Goal: Information Seeking & Learning: Stay updated

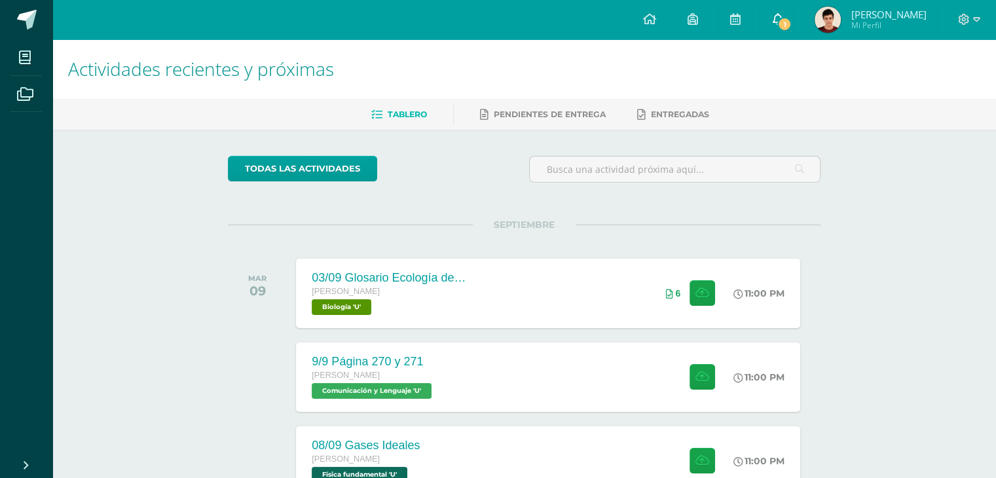
click at [798, 29] on link "1" at bounding box center [777, 19] width 42 height 39
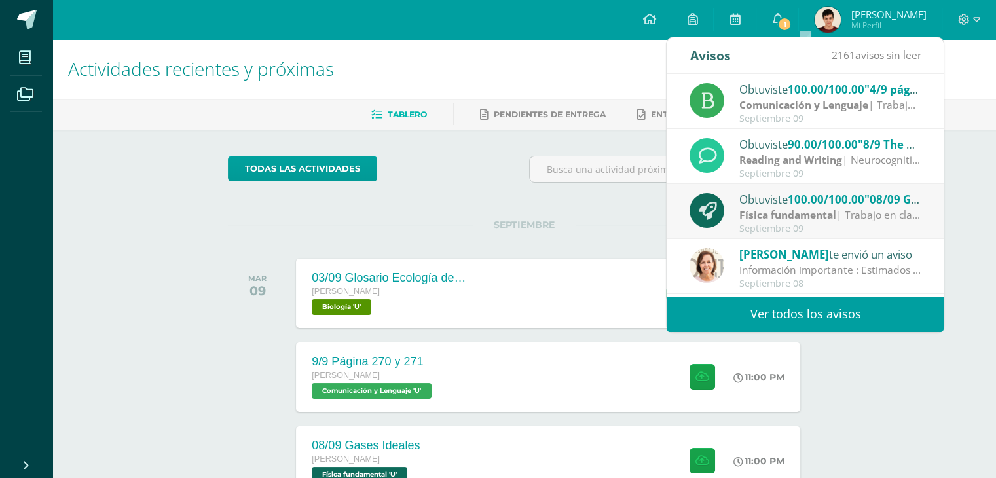
click at [803, 82] on span "100.00/100.00" at bounding box center [826, 89] width 77 height 15
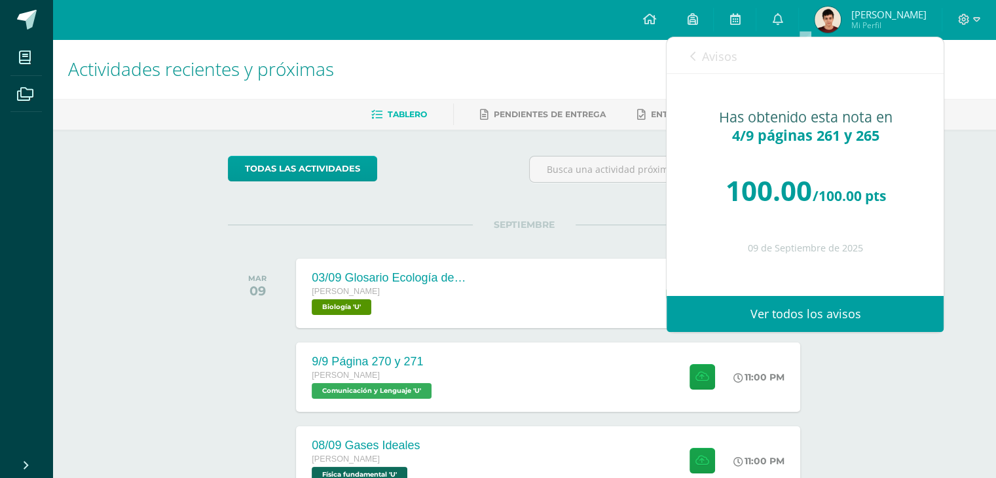
click at [723, 55] on span "Avisos" at bounding box center [718, 56] width 35 height 16
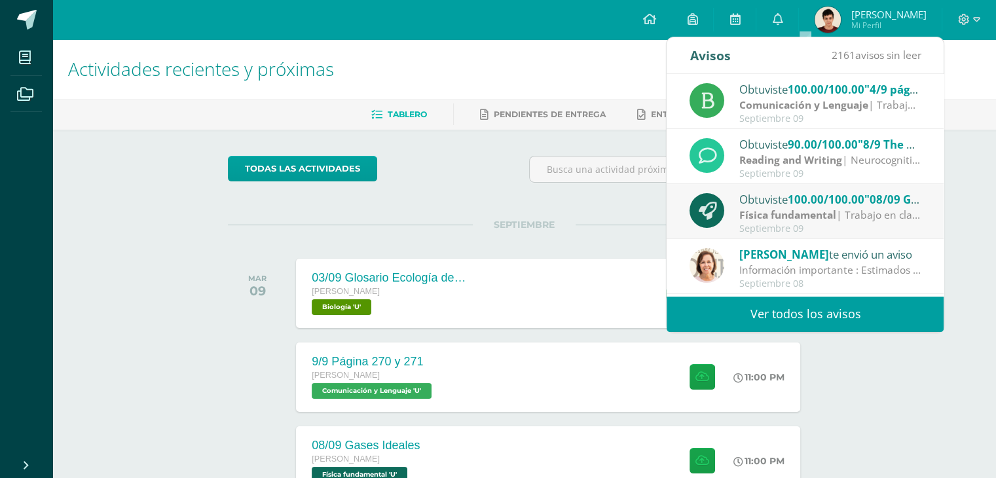
click at [794, 143] on span "90.00/100.00" at bounding box center [823, 144] width 70 height 15
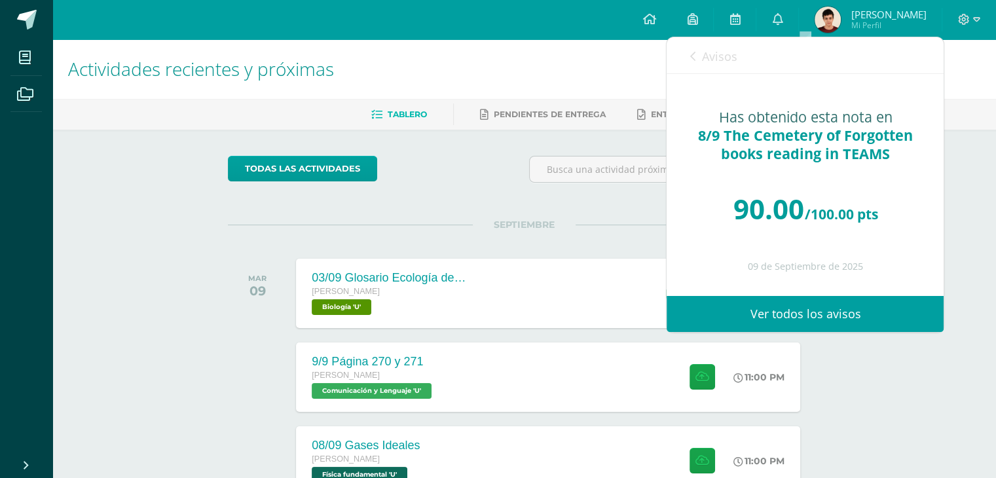
click at [726, 46] on link "Avisos" at bounding box center [713, 55] width 47 height 37
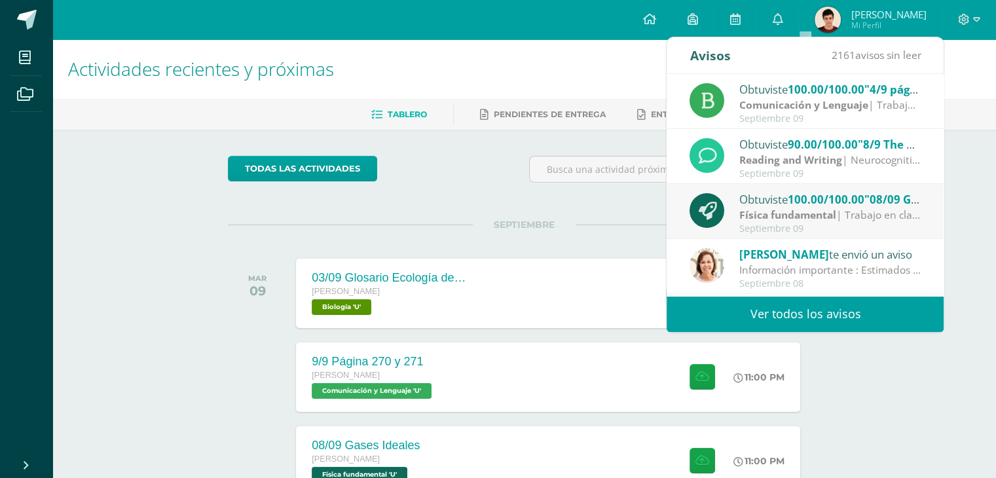
click at [789, 297] on link "Ver todos los avisos" at bounding box center [805, 314] width 277 height 36
click at [777, 318] on link "Ver todos los avisos" at bounding box center [805, 314] width 277 height 36
click at [20, 4] on link at bounding box center [26, 19] width 52 height 39
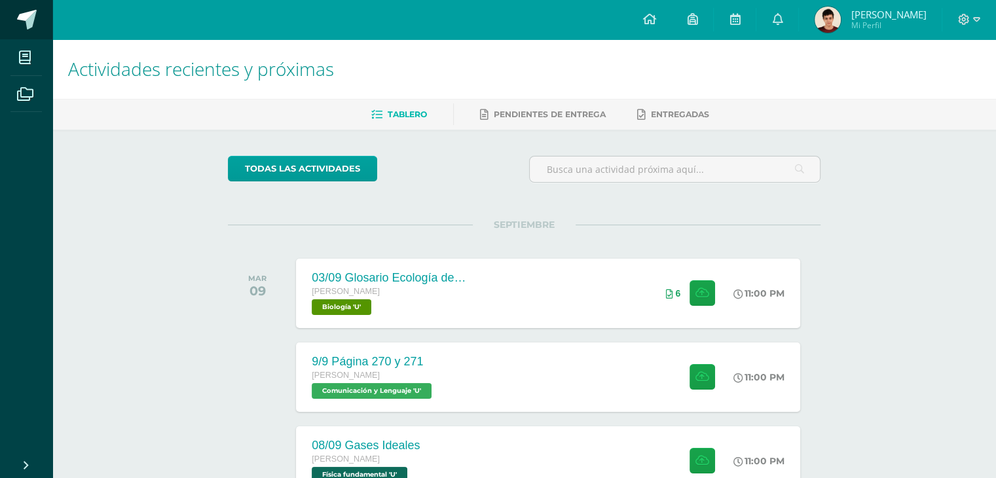
click at [20, 4] on link at bounding box center [26, 19] width 52 height 39
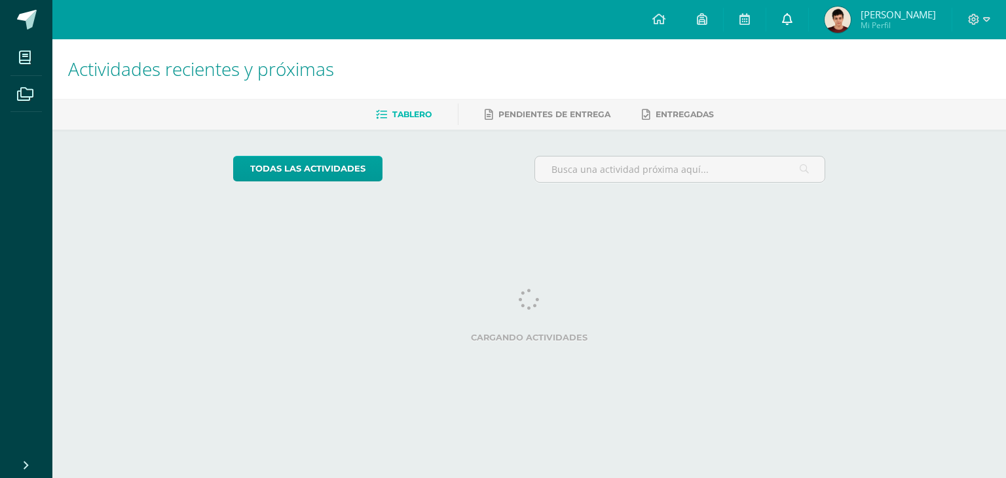
click at [792, 24] on icon at bounding box center [787, 19] width 10 height 12
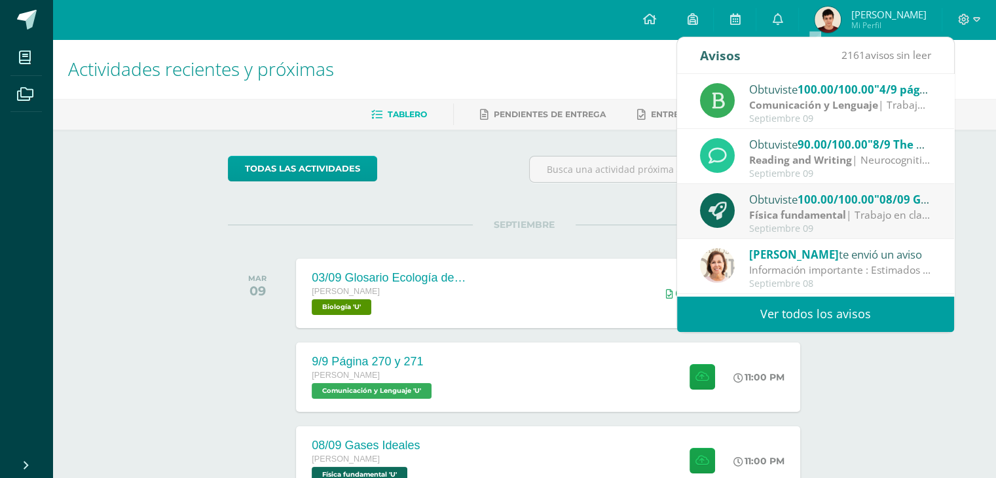
click at [776, 143] on div "Obtuviste 90.00/100.00 "8/9 The Cemetery of Forgotten books reading in TEAMS" e…" at bounding box center [840, 144] width 182 height 17
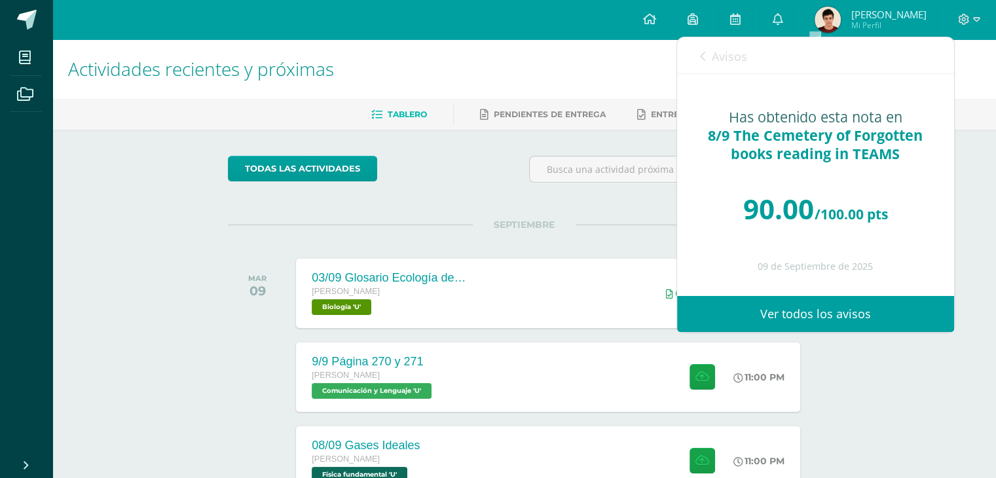
click at [754, 61] on div "Avisos 2161 avisos sin leer Avisos" at bounding box center [815, 55] width 277 height 37
click at [739, 64] on link "Avisos" at bounding box center [723, 55] width 47 height 37
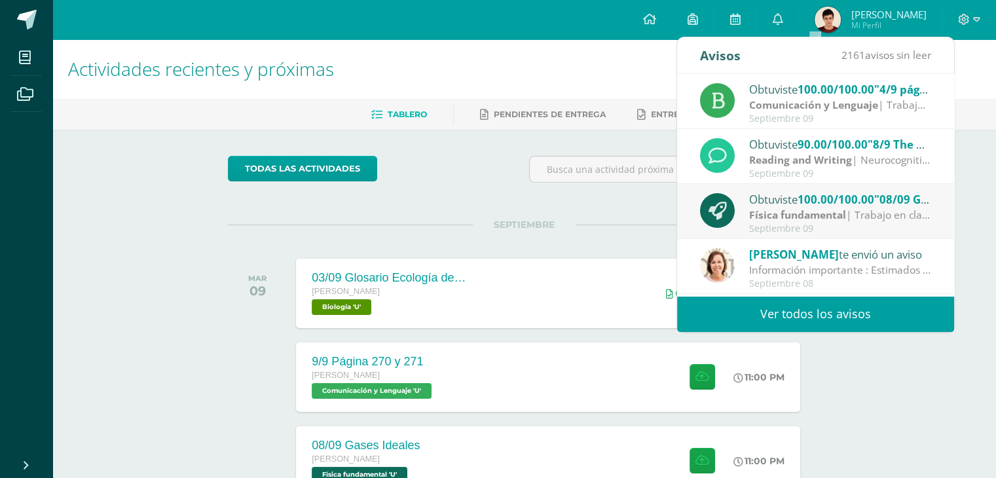
click at [762, 221] on strong "Física fundamental" at bounding box center [797, 215] width 97 height 14
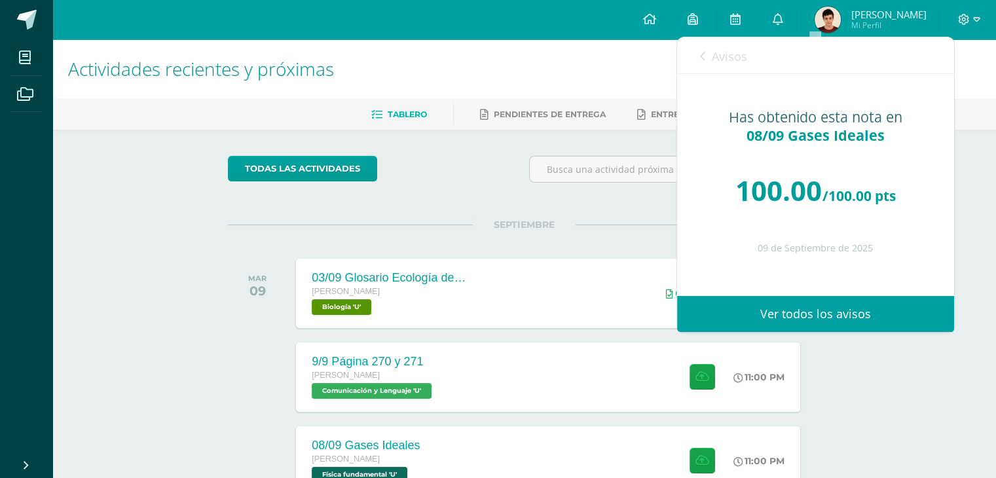
click at [749, 39] on div "Avisos 2160 avisos sin leer Avisos" at bounding box center [815, 55] width 277 height 37
click at [730, 59] on span "Avisos" at bounding box center [729, 56] width 35 height 16
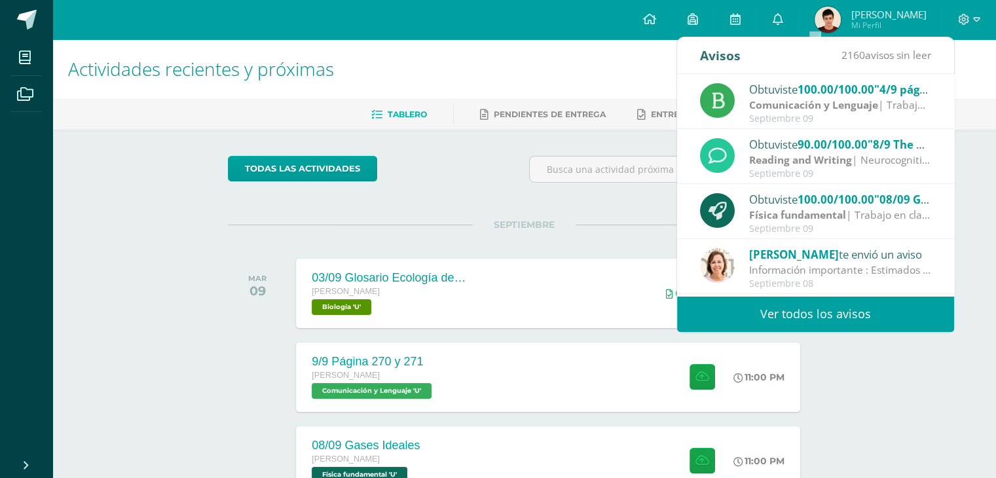
scroll to position [217, 0]
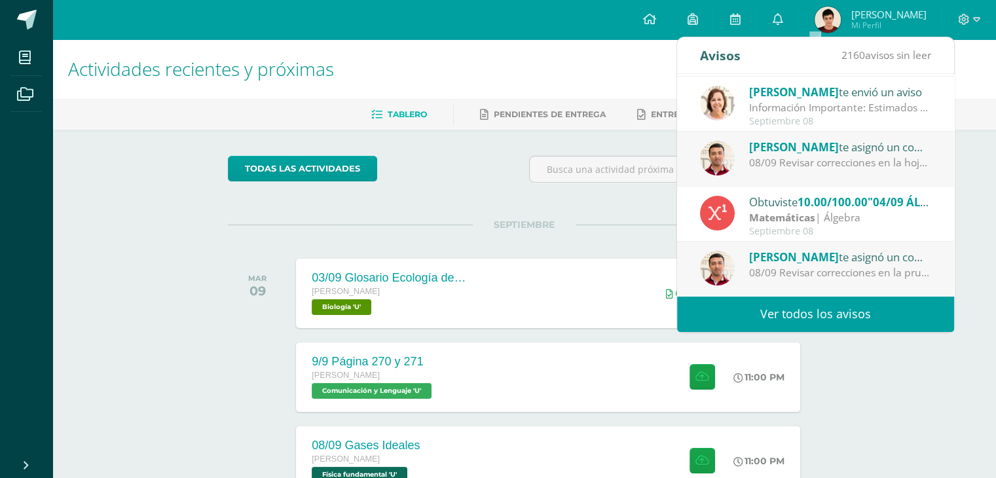
click at [767, 167] on div "08/09 Revisar correcciones en la hoja escrita. Estar atento al comunicado para …" at bounding box center [840, 162] width 182 height 15
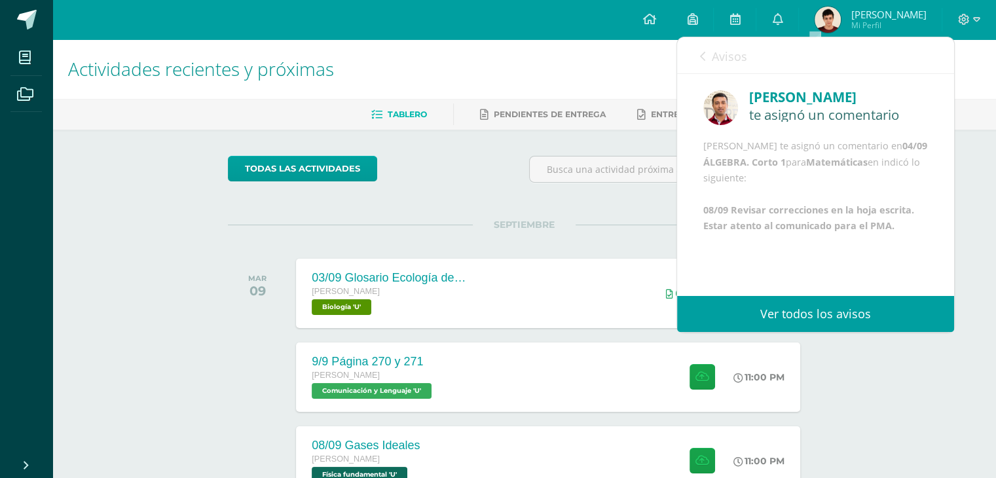
click at [745, 52] on span "Avisos" at bounding box center [729, 56] width 35 height 16
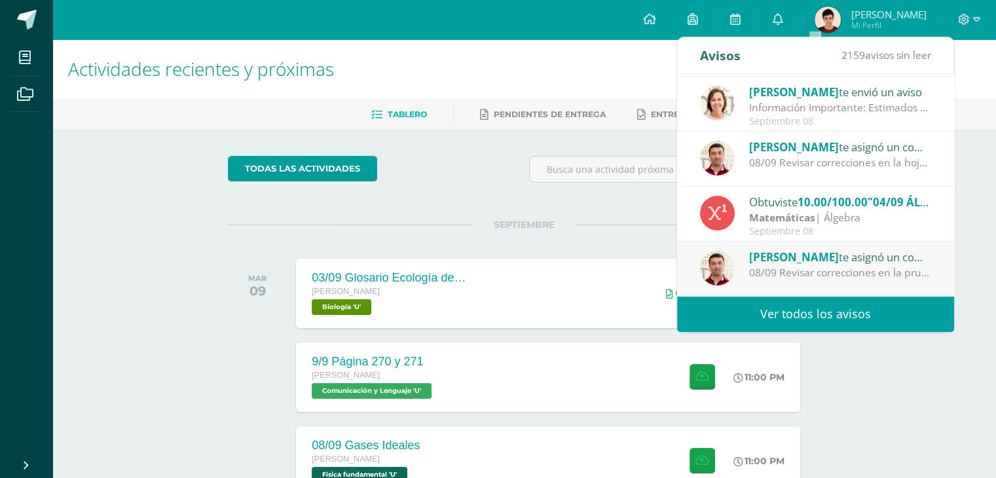
scroll to position [0, 0]
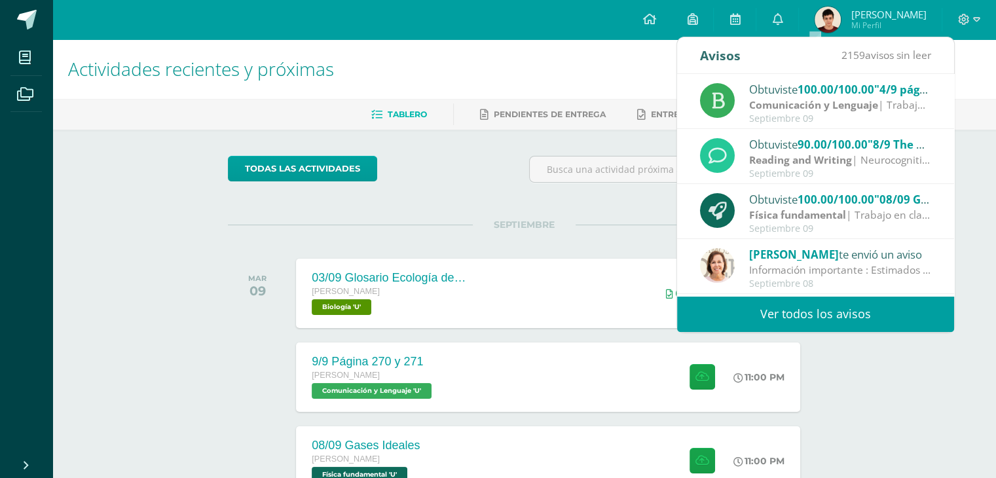
click at [741, 112] on div "Obtuviste 100.00/100.00 "4/9 páginas 261 y 265" en Comunicación y Lenguaje Comu…" at bounding box center [815, 102] width 231 height 43
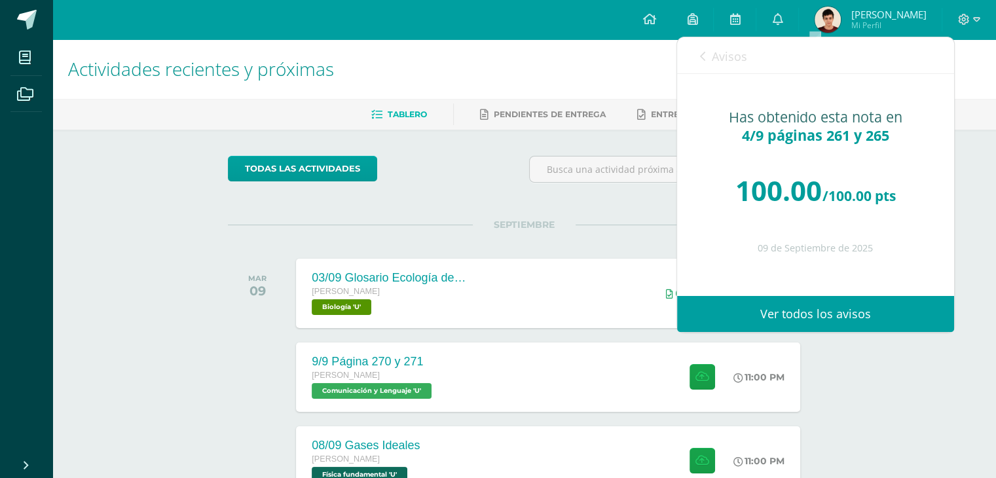
click at [700, 45] on link "Avisos" at bounding box center [723, 55] width 47 height 37
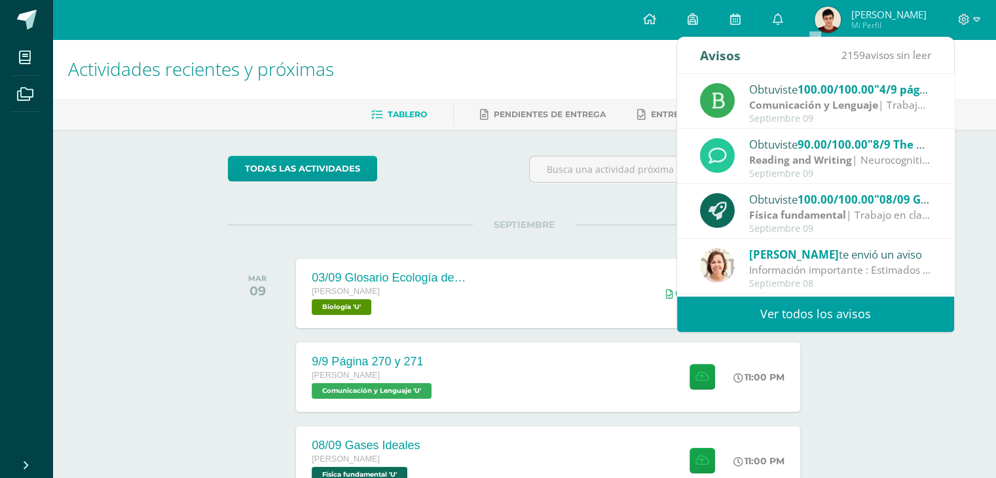
scroll to position [217, 0]
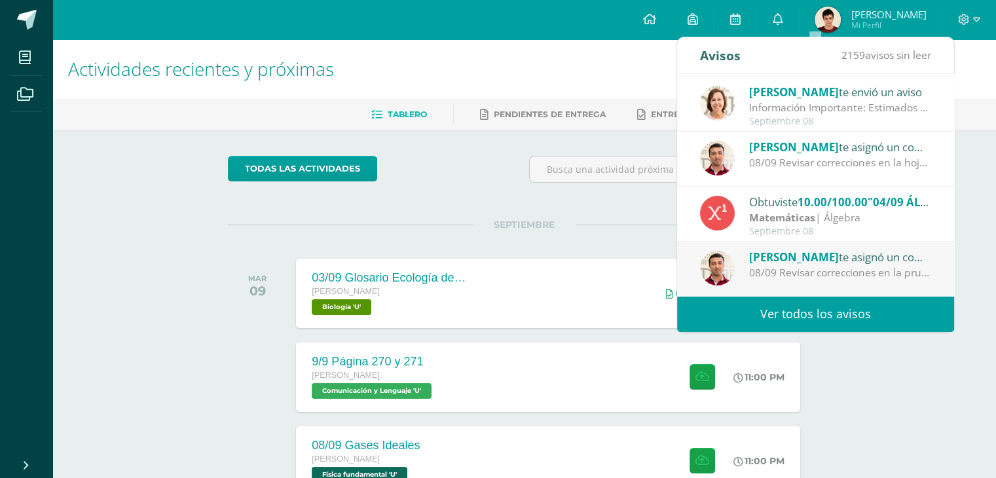
click at [774, 229] on div "Septiembre 08" at bounding box center [840, 231] width 182 height 11
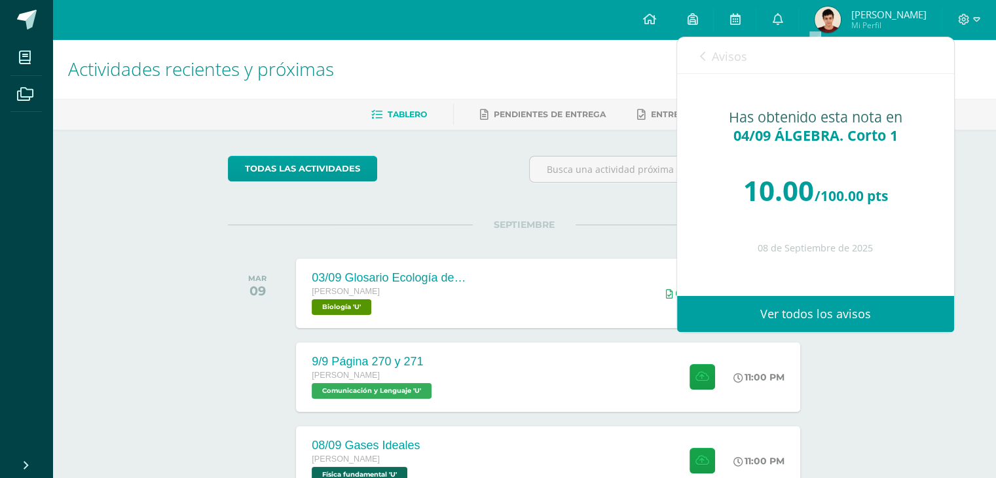
click at [729, 52] on span "Avisos" at bounding box center [729, 56] width 35 height 16
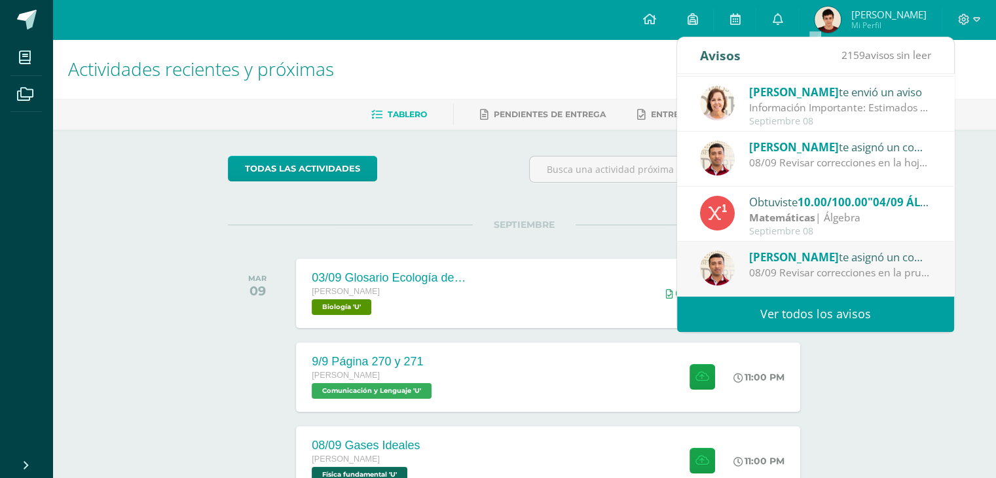
click at [667, 46] on h1 "Actividades recientes y próximas" at bounding box center [524, 69] width 912 height 60
